Goal: Information Seeking & Learning: Learn about a topic

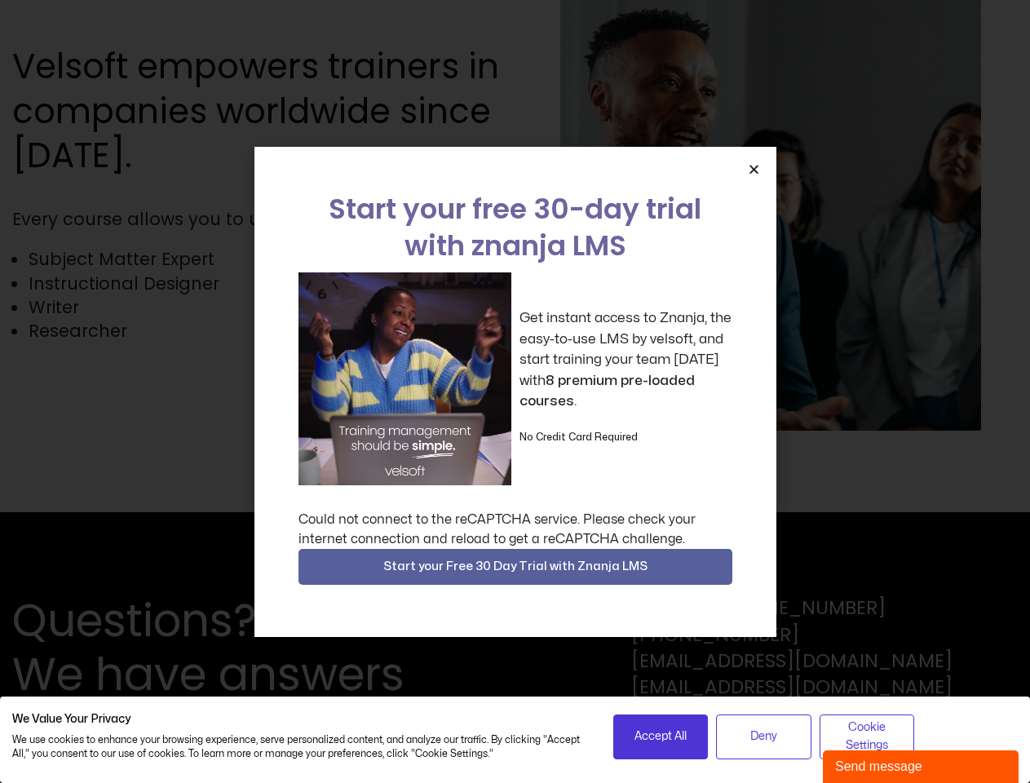
click at [515, 391] on div "Get instant access to Znanja, the easy-to-use LMS by velsoft, and start trainin…" at bounding box center [515, 378] width 434 height 213
click at [661, 736] on span "Accept All" at bounding box center [660, 736] width 52 height 18
click at [763, 736] on span "Deny" at bounding box center [763, 736] width 27 height 18
click at [867, 736] on span "Cookie Settings" at bounding box center [867, 736] width 74 height 37
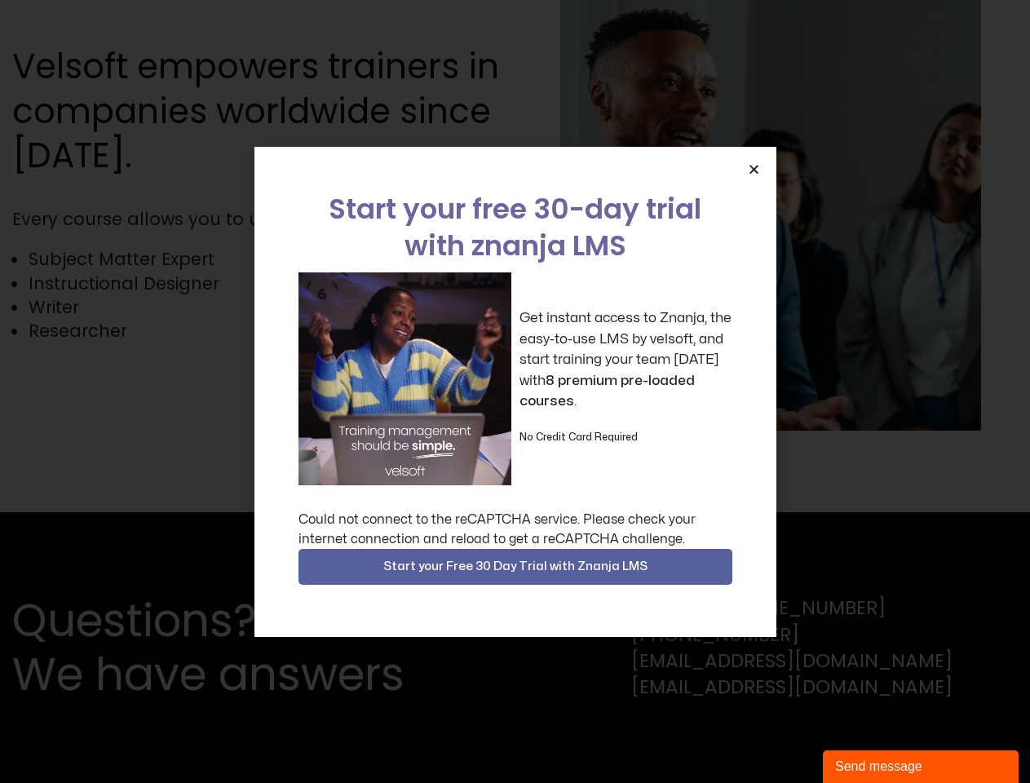
click at [515, 391] on div "Get instant access to Znanja, the easy-to-use LMS by velsoft, and start trainin…" at bounding box center [515, 378] width 434 height 213
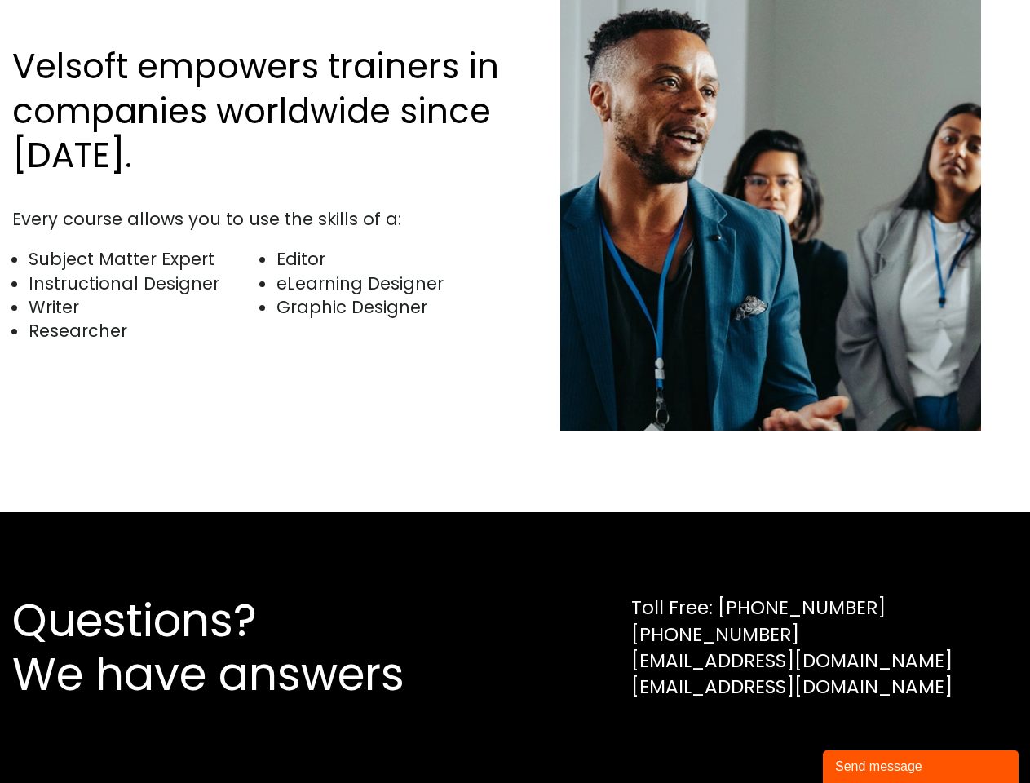
click at [754, 169] on img at bounding box center [770, 207] width 421 height 448
click at [515, 567] on div "Questions? We have answers Toll Free: [PHONE_NUMBER] [PHONE_NUMBER] [EMAIL_ADDR…" at bounding box center [515, 647] width 1030 height 271
